Goal: Transaction & Acquisition: Obtain resource

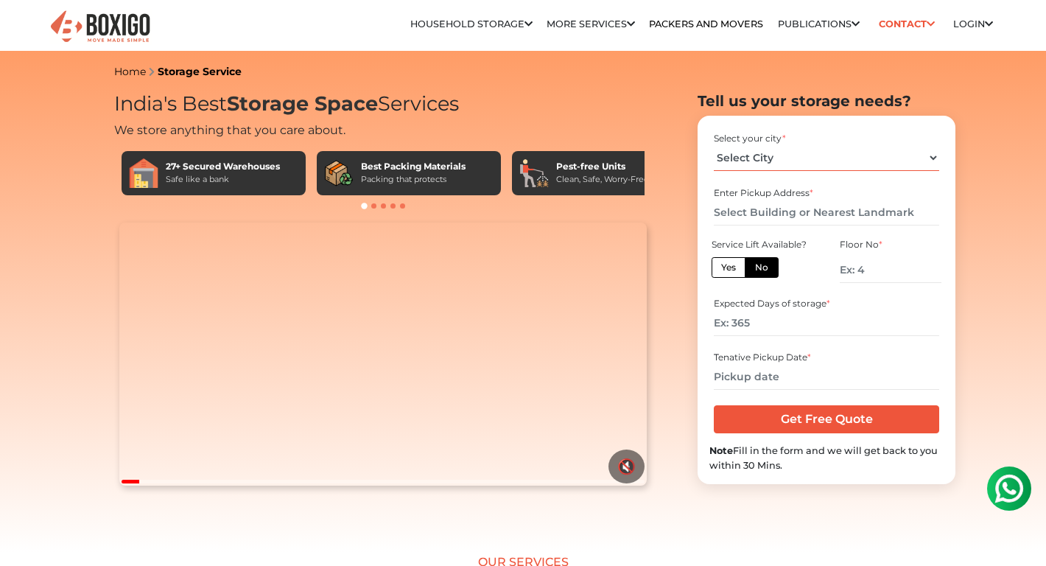
click at [801, 158] on select "Select City [GEOGRAPHIC_DATA] [GEOGRAPHIC_DATA] [GEOGRAPHIC_DATA] [GEOGRAPHIC_D…" at bounding box center [826, 158] width 225 height 26
select select "[GEOGRAPHIC_DATA]"
click at [714, 145] on select "Select City [GEOGRAPHIC_DATA] [GEOGRAPHIC_DATA] [GEOGRAPHIC_DATA] [GEOGRAPHIC_D…" at bounding box center [826, 158] width 225 height 26
click at [792, 215] on input "text" at bounding box center [826, 213] width 225 height 26
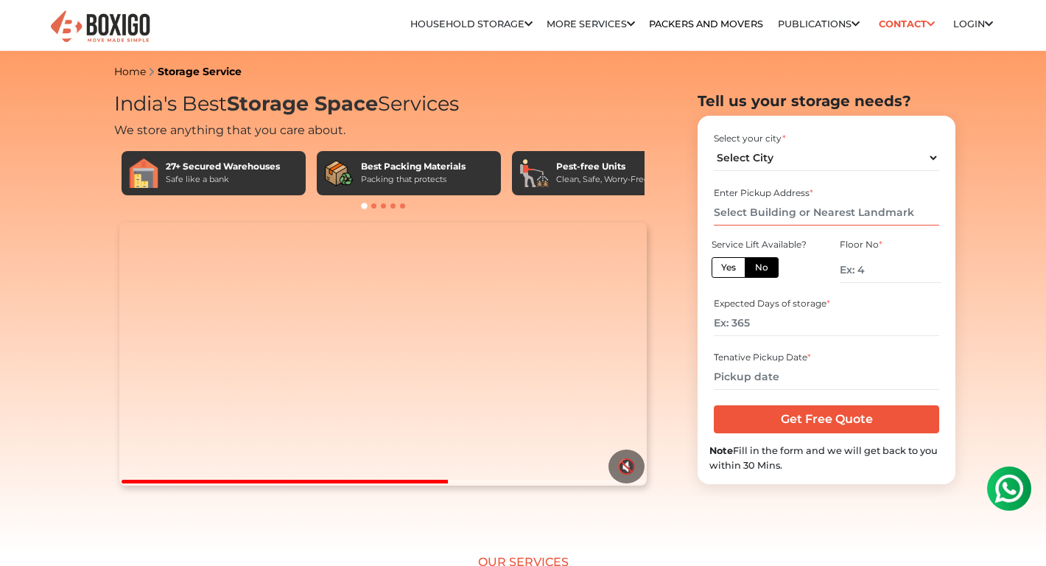
click at [778, 212] on input "text" at bounding box center [826, 213] width 225 height 26
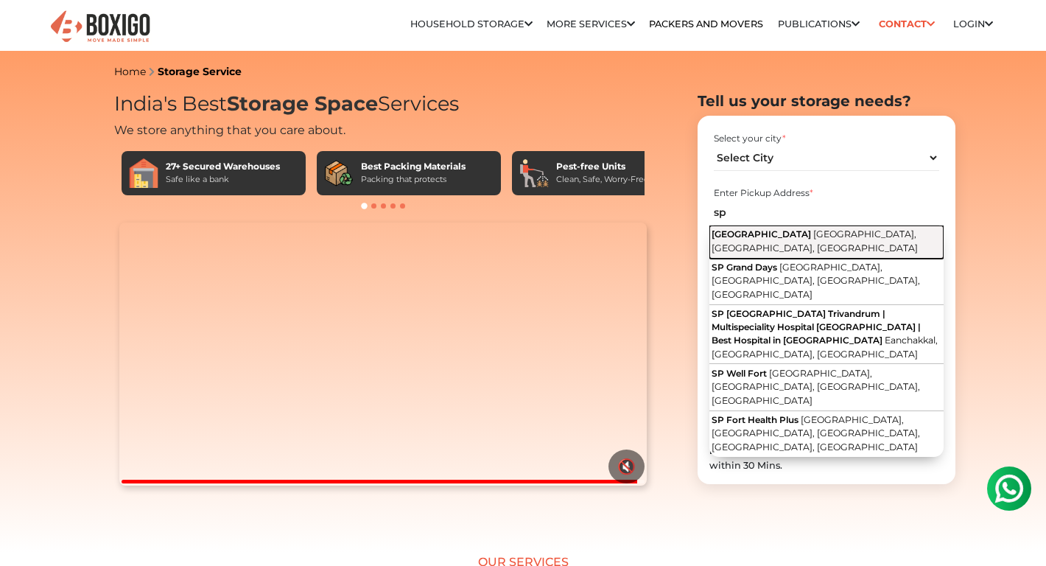
click at [838, 245] on span "[GEOGRAPHIC_DATA], [GEOGRAPHIC_DATA], [GEOGRAPHIC_DATA]" at bounding box center [814, 240] width 206 height 25
type input "[GEOGRAPHIC_DATA], [GEOGRAPHIC_DATA], [GEOGRAPHIC_DATA], [GEOGRAPHIC_DATA], [GE…"
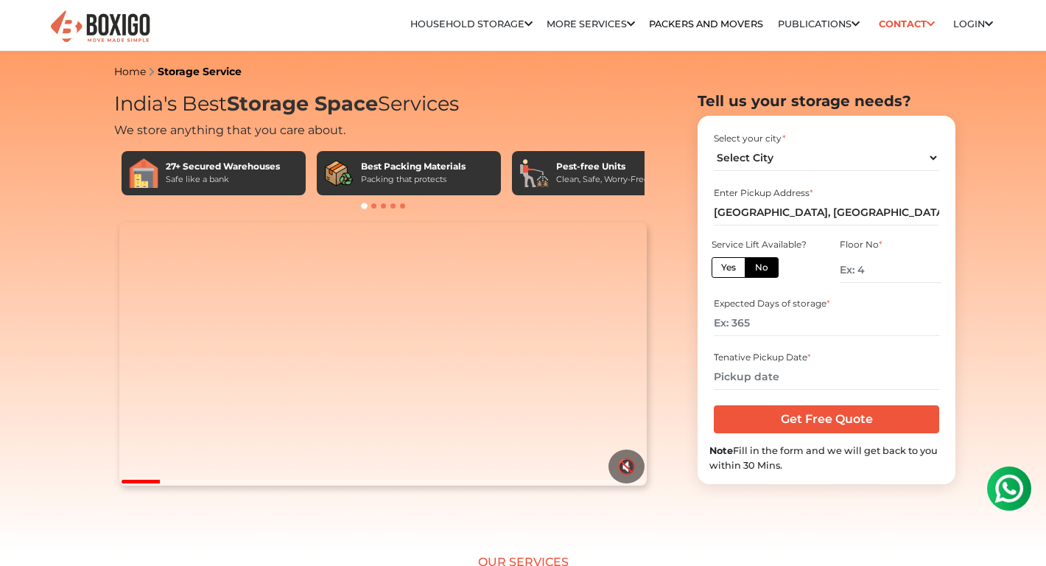
click at [764, 264] on label "No" at bounding box center [761, 267] width 34 height 21
click at [764, 264] on input "No" at bounding box center [760, 266] width 10 height 10
click at [879, 273] on input "number" at bounding box center [890, 270] width 102 height 26
type input "1"
type input "0"
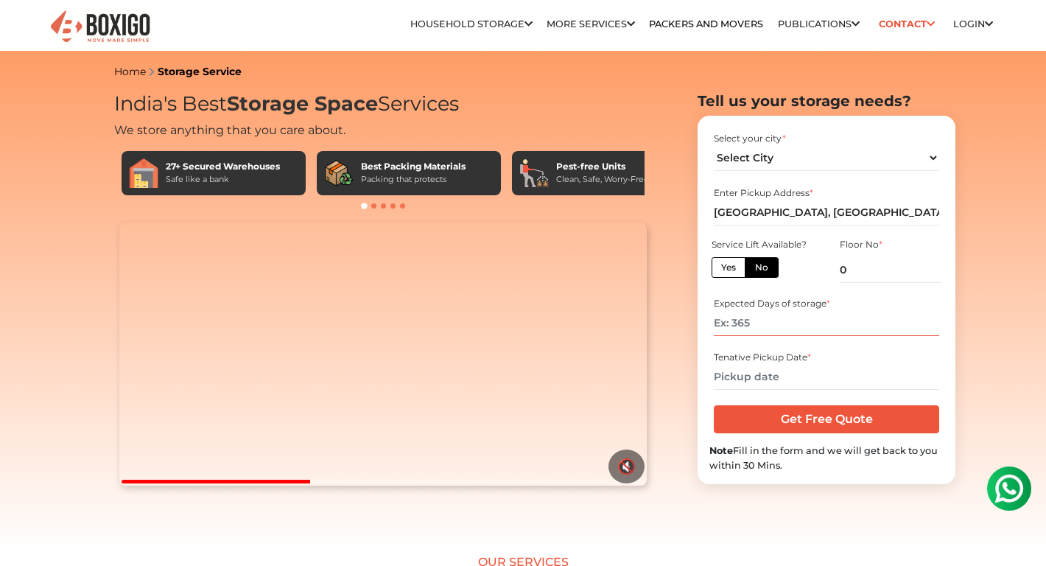
click at [901, 323] on input "number" at bounding box center [826, 323] width 225 height 26
type input "365"
click at [878, 378] on input "text" at bounding box center [826, 377] width 225 height 26
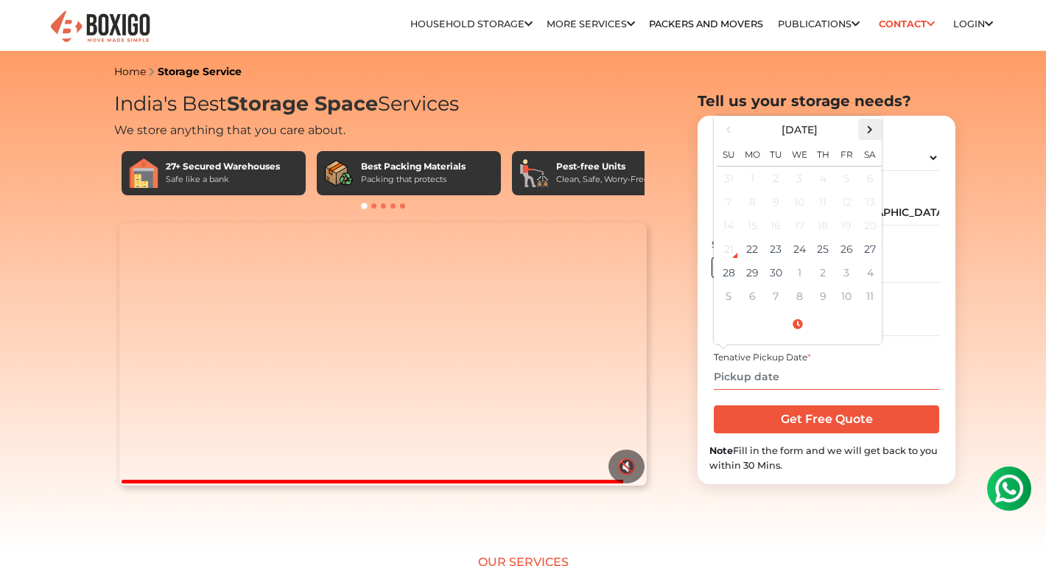
click at [876, 124] on span at bounding box center [870, 129] width 20 height 20
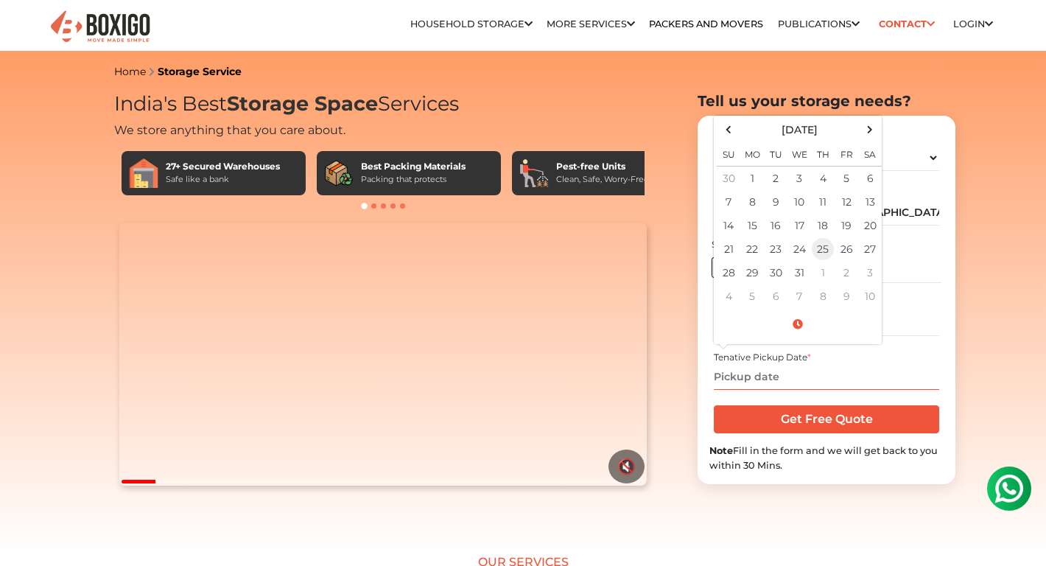
click at [820, 239] on td "25" at bounding box center [823, 249] width 24 height 24
type input "[DATE] 12:00 AM"
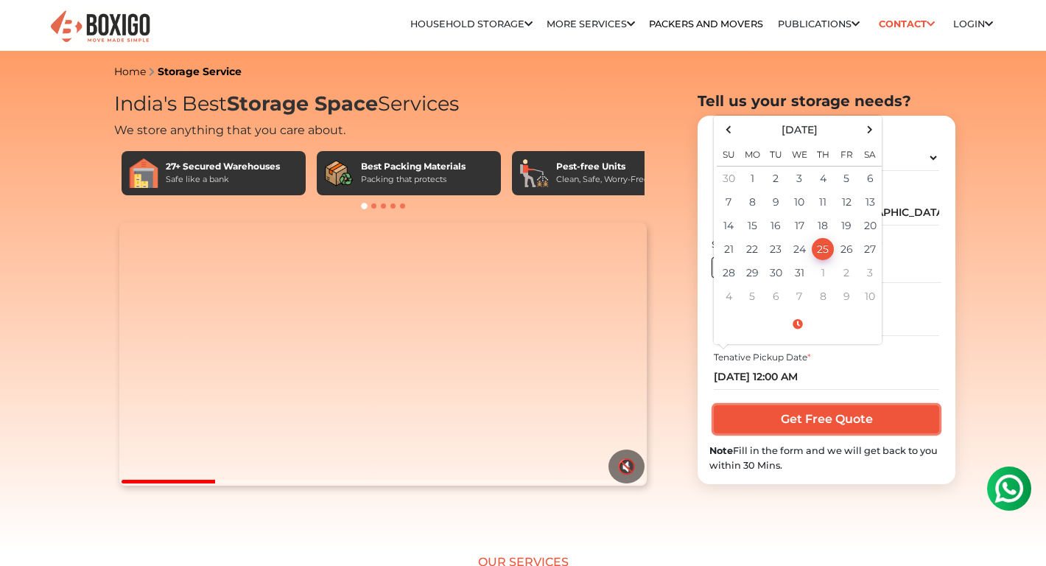
click at [790, 419] on input "Get Free Quote" at bounding box center [826, 419] width 225 height 28
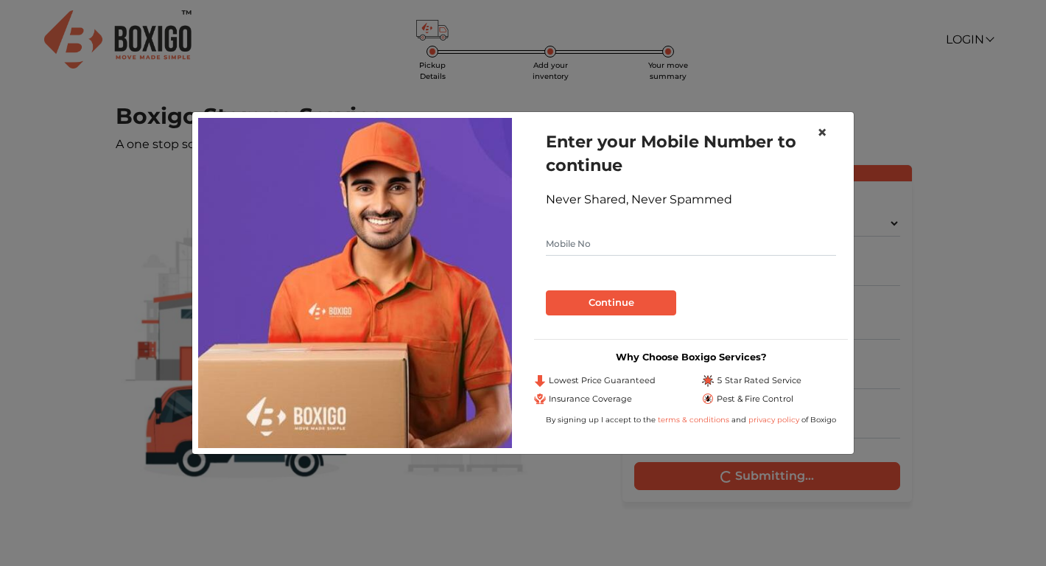
click at [822, 139] on span "×" at bounding box center [822, 132] width 10 height 21
